Goal: Task Accomplishment & Management: Manage account settings

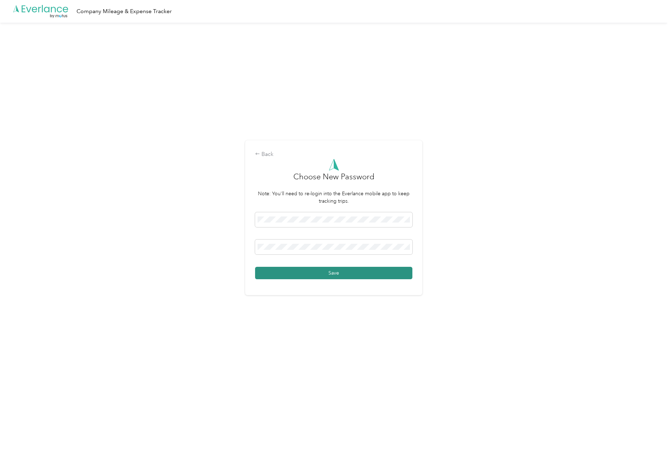
click at [391, 275] on button "Save" at bounding box center [333, 273] width 157 height 12
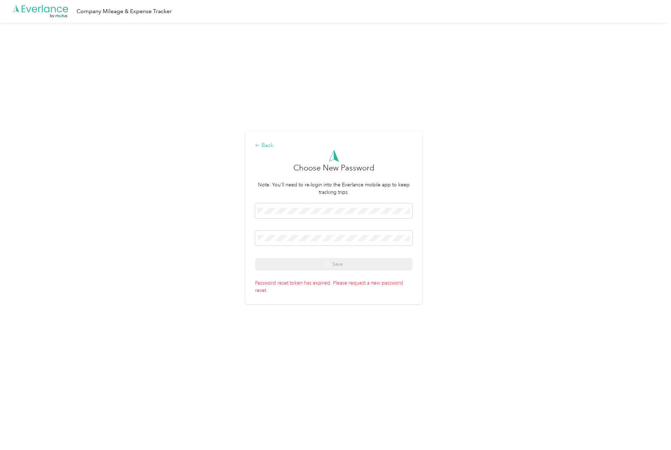
click at [265, 145] on div "Back" at bounding box center [333, 145] width 157 height 9
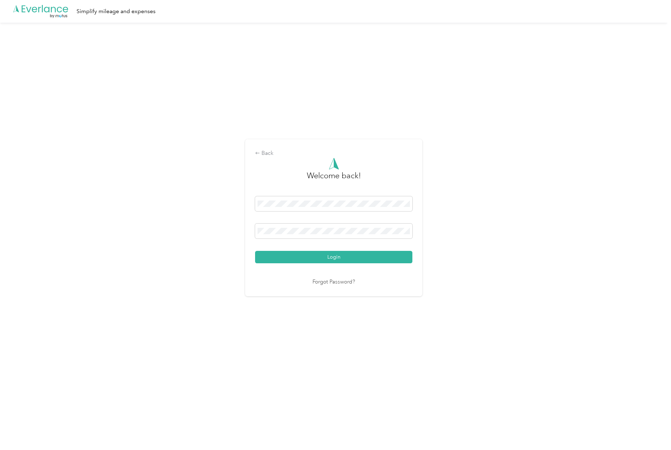
click at [328, 283] on link "Forgot Password?" at bounding box center [333, 282] width 43 height 8
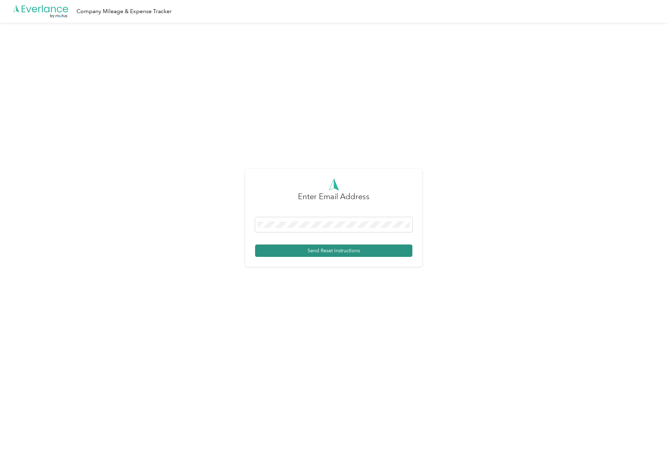
click at [340, 247] on button "Send Reset Instructions" at bounding box center [333, 250] width 157 height 12
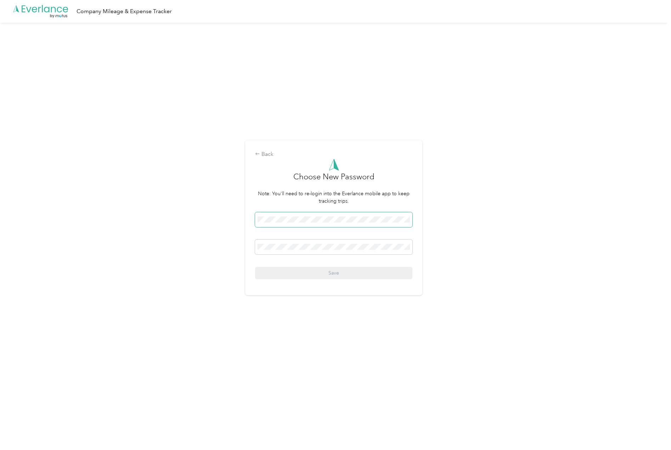
click at [283, 215] on span at bounding box center [333, 219] width 157 height 15
click at [441, 314] on div "Back Choose New Password Note: You'll need to re-login into the Everlance mobil…" at bounding box center [333, 221] width 667 height 396
click at [349, 270] on button "Save" at bounding box center [333, 273] width 157 height 12
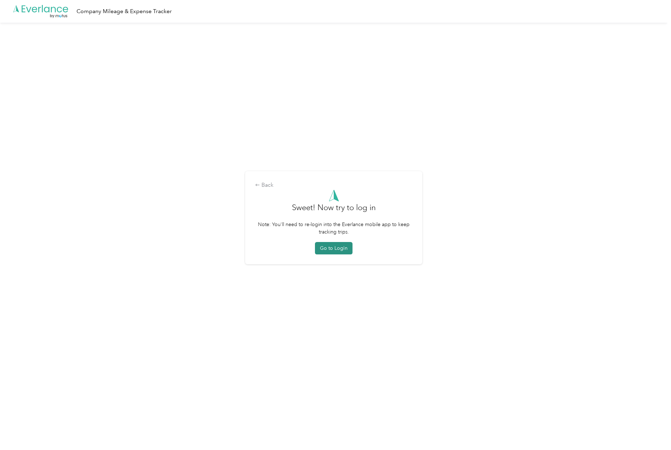
click at [335, 245] on button "Go to Login" at bounding box center [334, 248] width 38 height 12
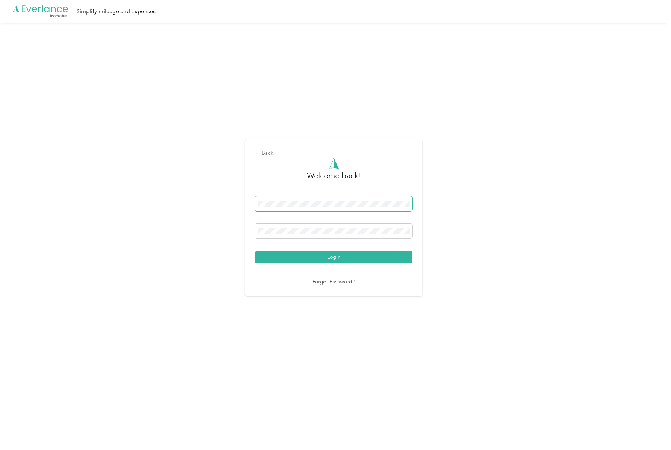
click at [320, 200] on span at bounding box center [333, 203] width 157 height 15
click at [561, 198] on div "Back Welcome back! Login Forgot Password?" at bounding box center [333, 221] width 667 height 396
click at [330, 252] on button "Login" at bounding box center [333, 257] width 157 height 12
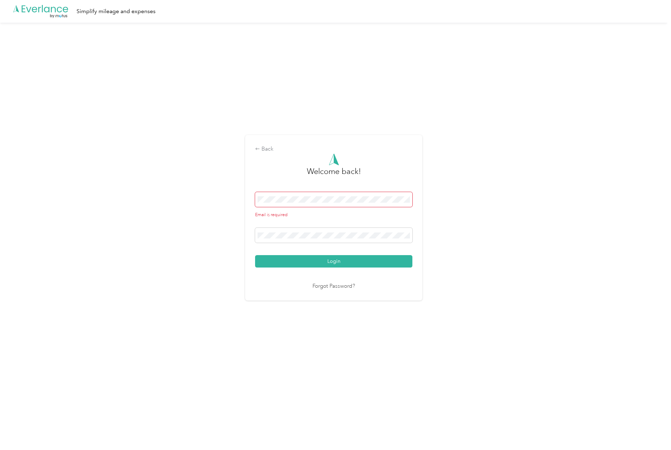
click at [356, 195] on span at bounding box center [333, 199] width 157 height 15
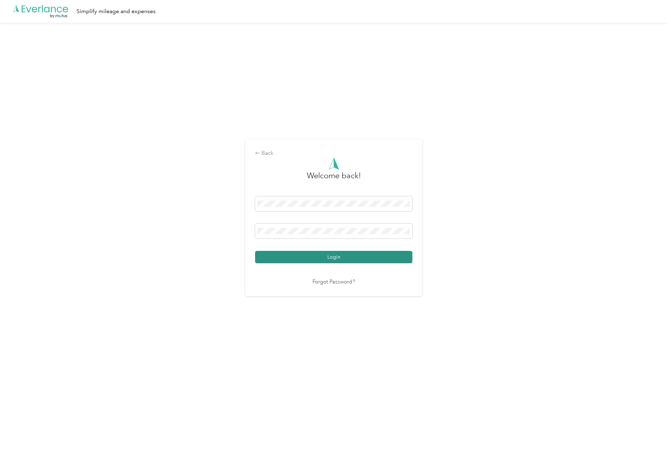
click at [348, 251] on button "Login" at bounding box center [333, 257] width 157 height 12
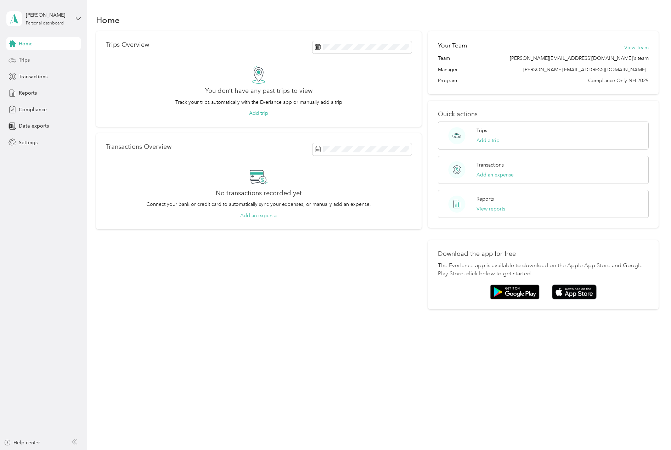
click at [31, 58] on div "Trips" at bounding box center [43, 60] width 74 height 13
